Goal: Register for event/course

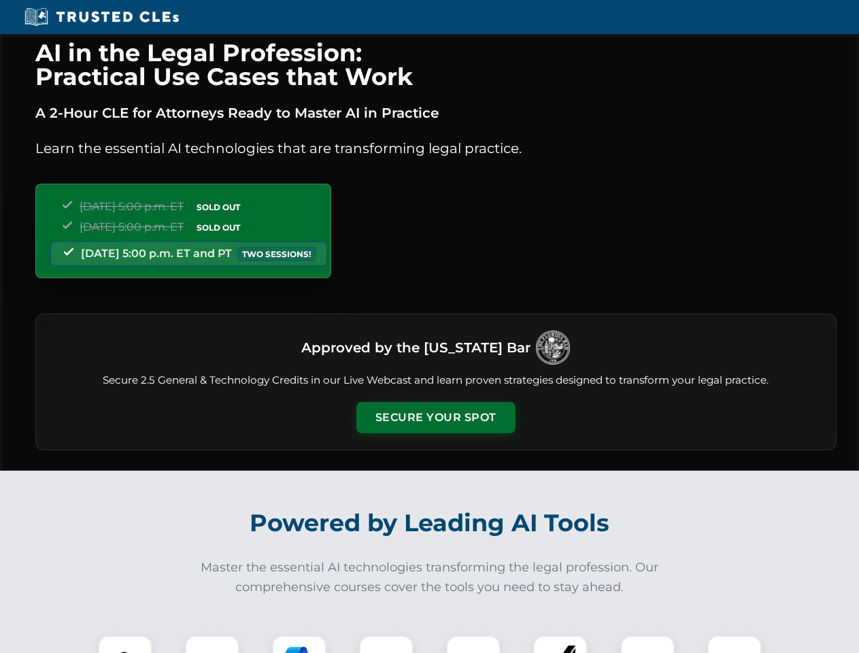
click at [435, 418] on button "Secure Your Spot" at bounding box center [435, 417] width 159 height 31
click at [125, 644] on img at bounding box center [124, 662] width 39 height 39
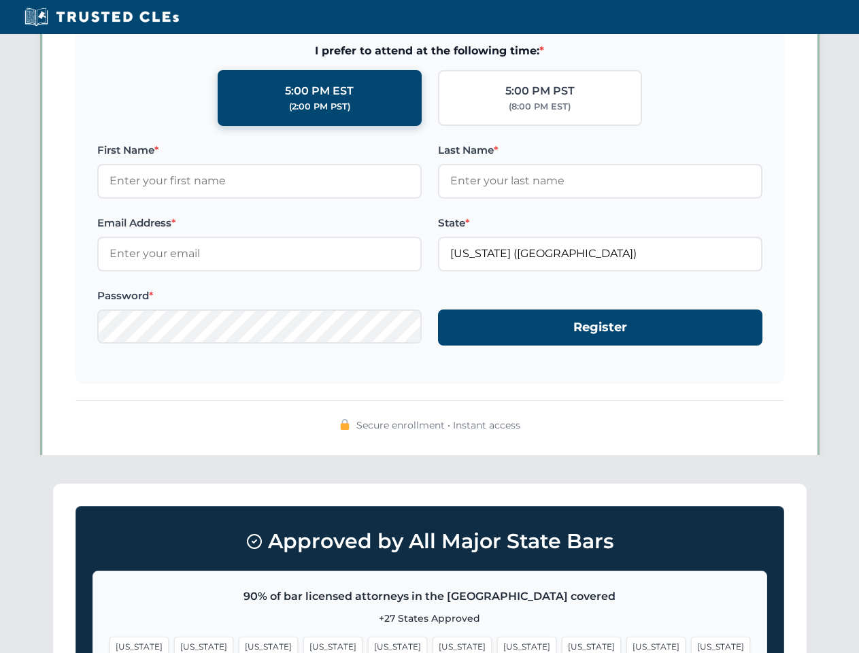
click at [497, 644] on span "[US_STATE]" at bounding box center [526, 647] width 59 height 20
click at [626, 644] on span "[US_STATE]" at bounding box center [655, 647] width 59 height 20
